Goal: Transaction & Acquisition: Purchase product/service

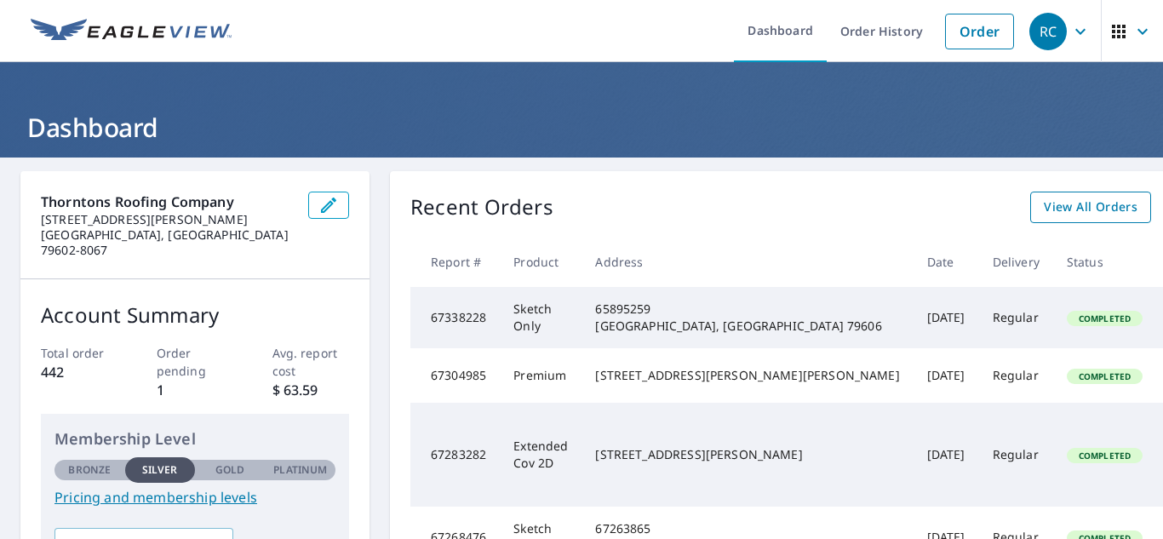
click at [1044, 202] on span "View All Orders" at bounding box center [1091, 207] width 94 height 21
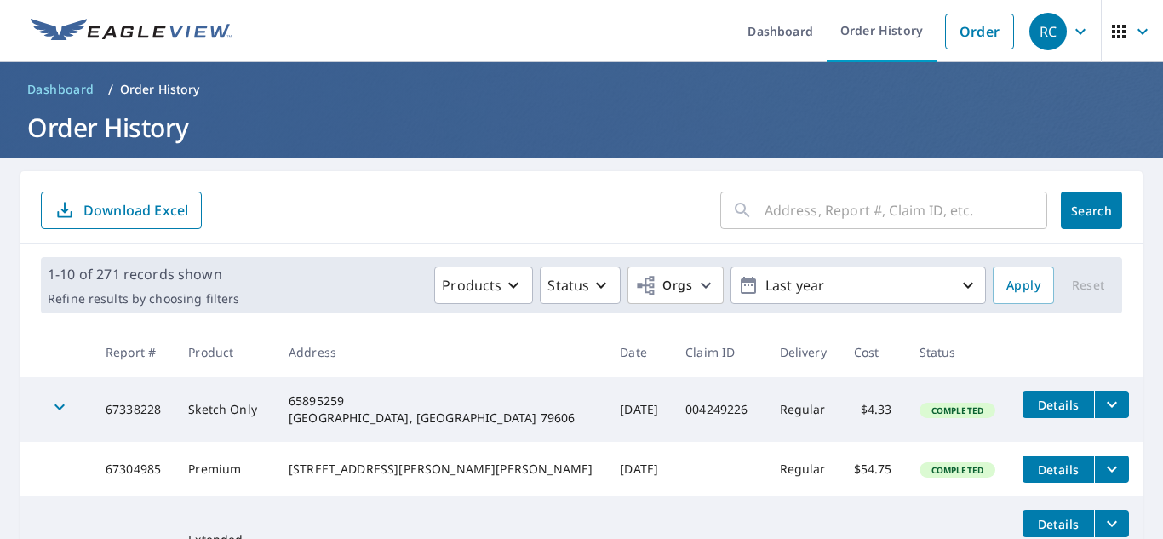
click at [771, 218] on input "text" at bounding box center [905, 210] width 283 height 48
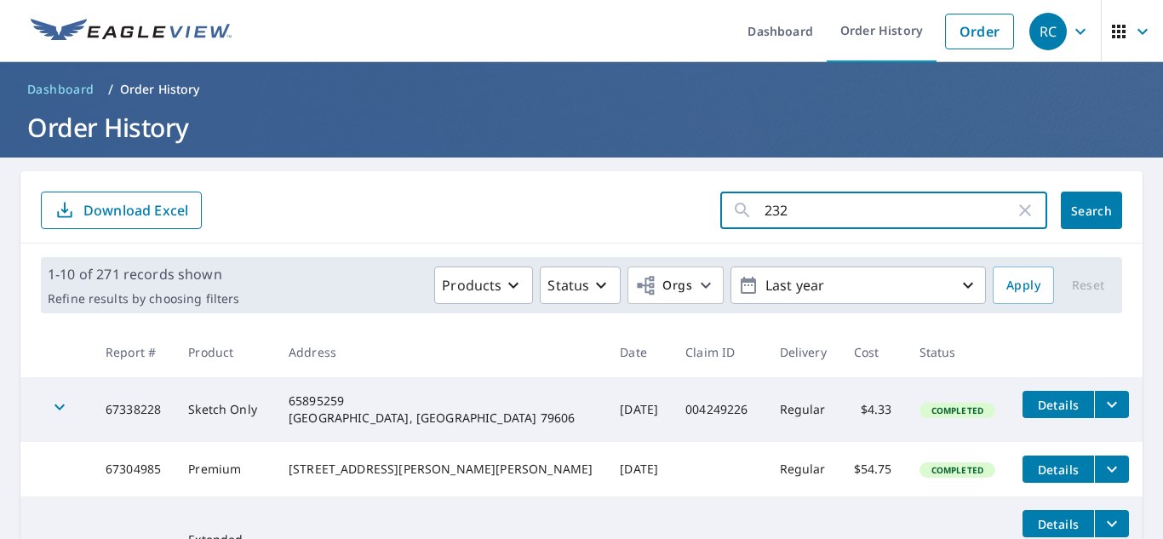
type input "232"
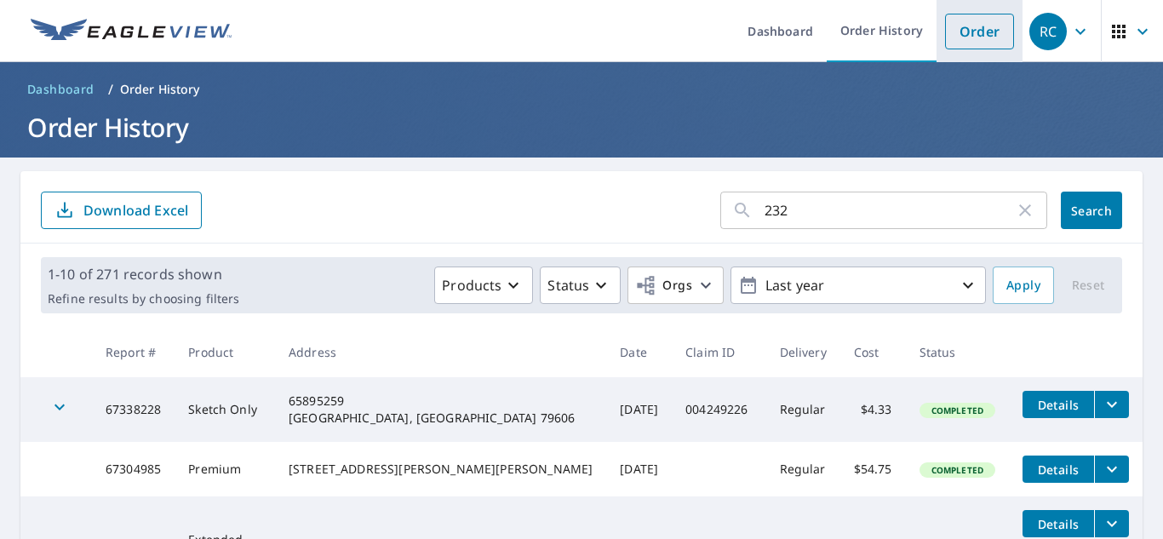
click at [954, 31] on link "Order" at bounding box center [979, 32] width 69 height 36
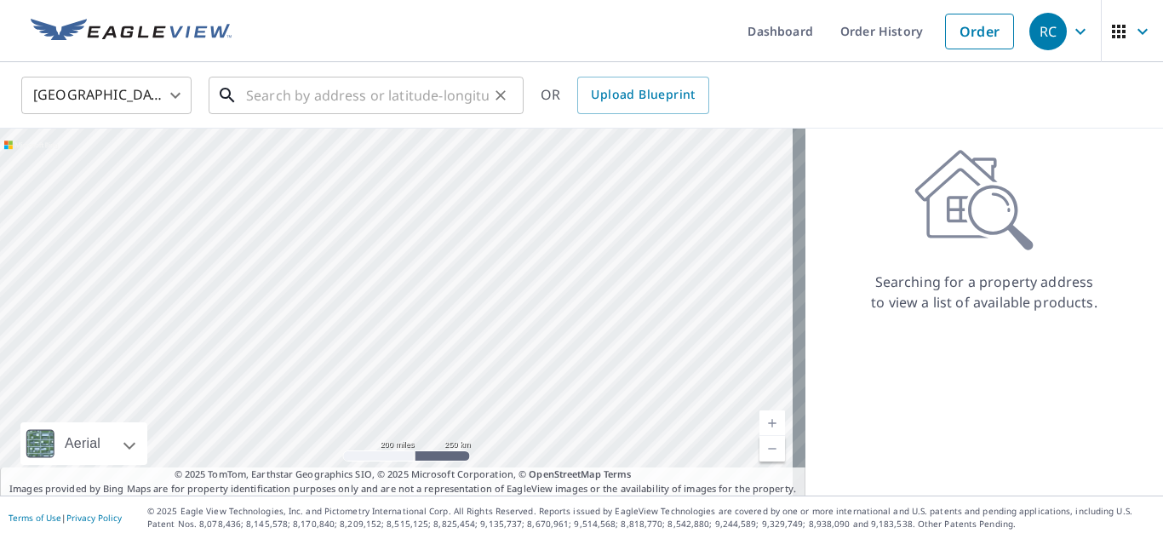
click at [393, 94] on input "text" at bounding box center [367, 95] width 243 height 48
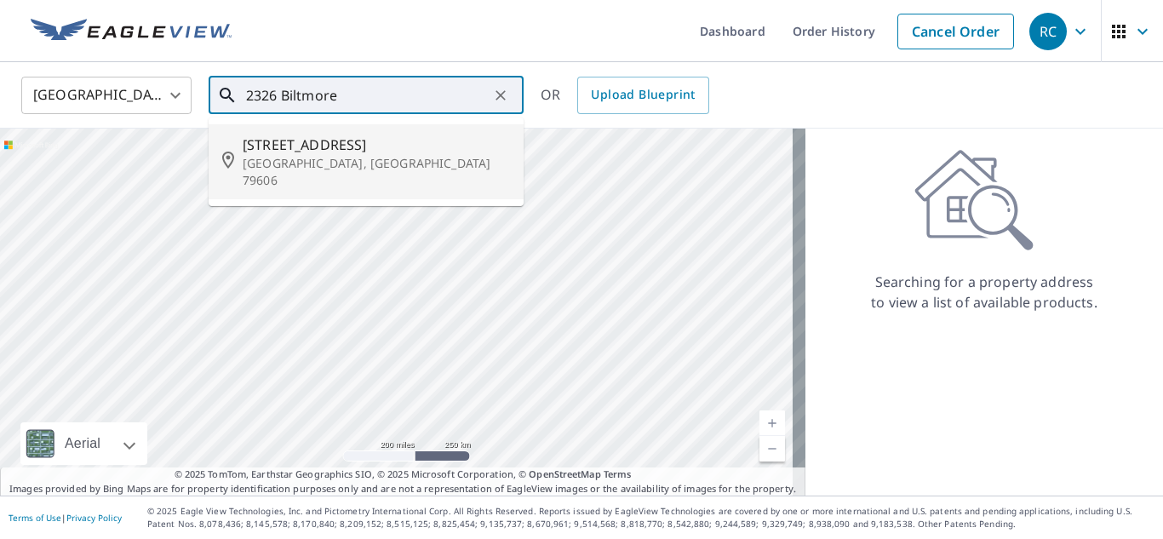
click at [353, 145] on span "[STREET_ADDRESS]" at bounding box center [376, 144] width 267 height 20
type input "[STREET_ADDRESS]"
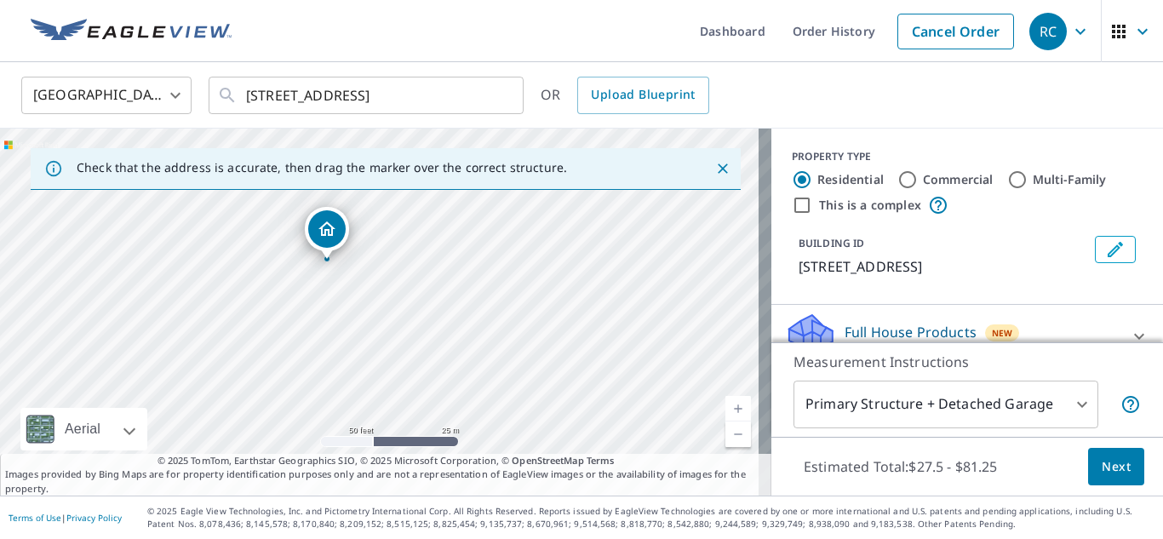
click at [1059, 409] on body "RC RC Dashboard Order History Cancel Order RC United States [GEOGRAPHIC_DATA] ​…" at bounding box center [581, 269] width 1163 height 539
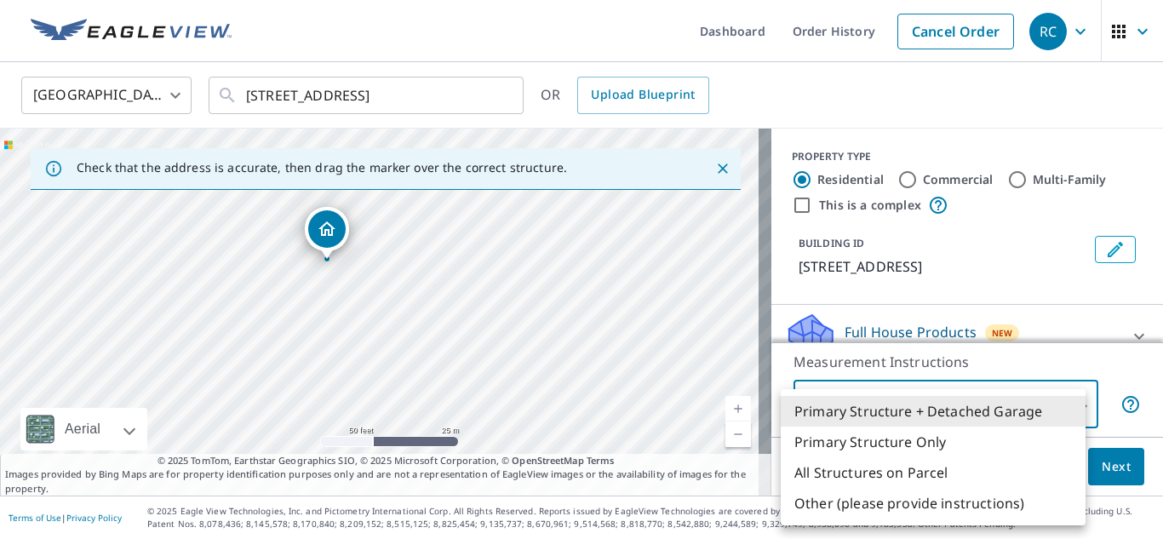
click at [1024, 442] on li "Primary Structure Only" at bounding box center [933, 441] width 305 height 31
type input "2"
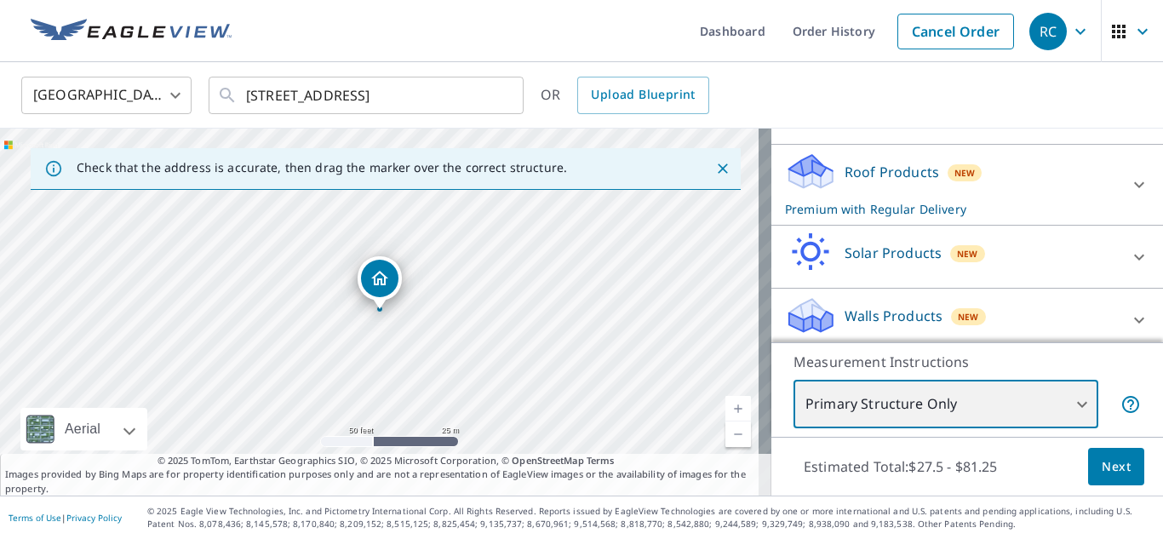
scroll to position [232, 0]
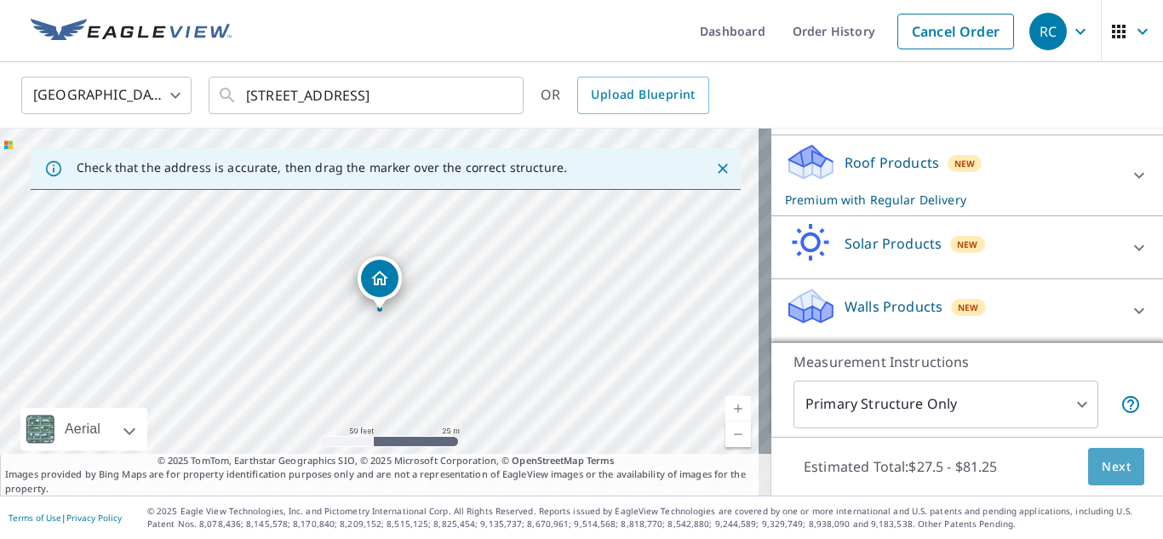
click at [1101, 467] on span "Next" at bounding box center [1115, 466] width 29 height 21
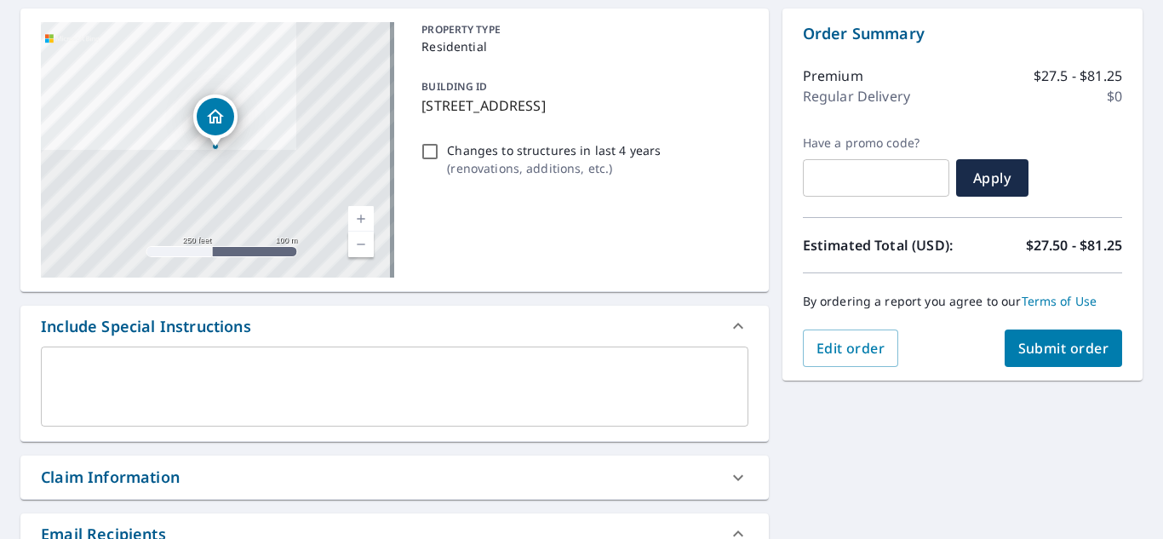
scroll to position [170, 0]
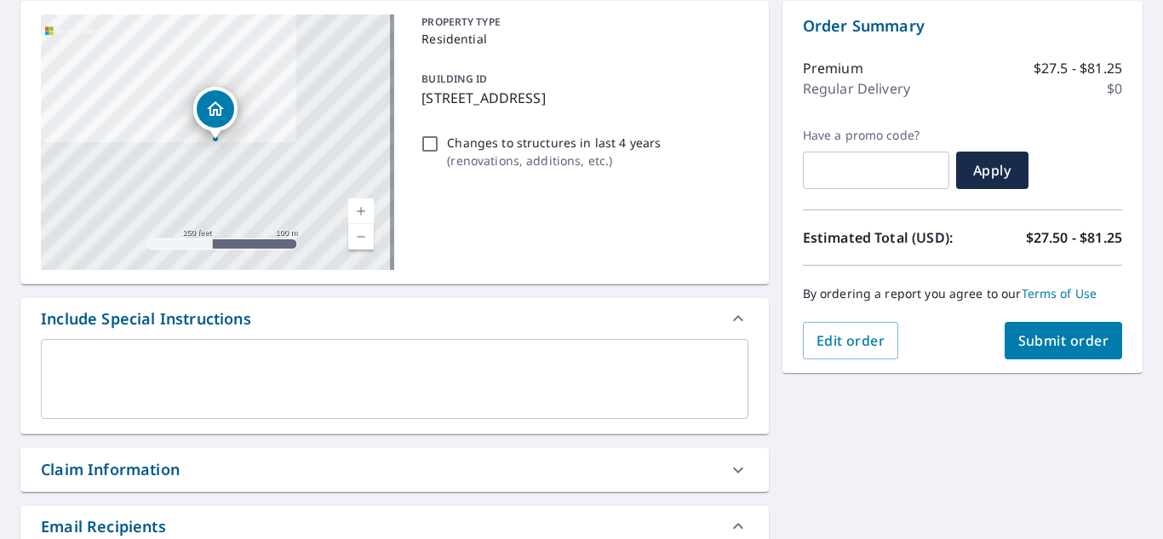
click at [1051, 332] on span "Submit order" at bounding box center [1063, 340] width 91 height 19
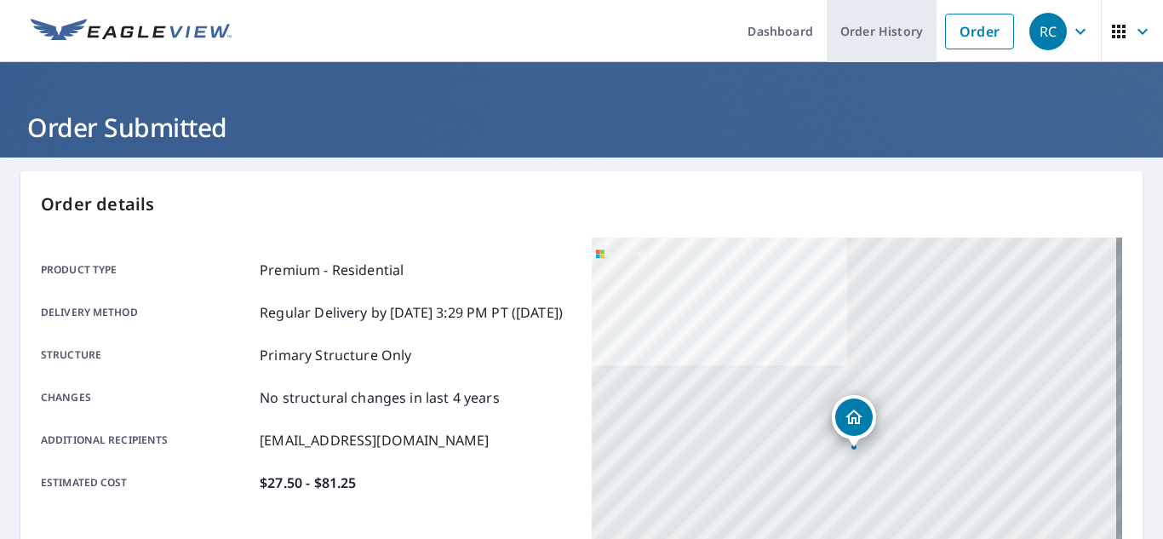
click at [854, 46] on link "Order History" at bounding box center [881, 31] width 110 height 62
